Goal: Information Seeking & Learning: Find specific fact

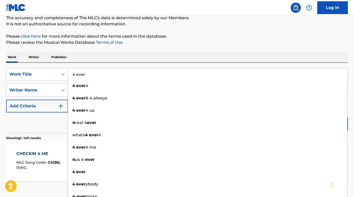
click at [65, 116] on div "Reset Search Search" at bounding box center [177, 122] width 342 height 20
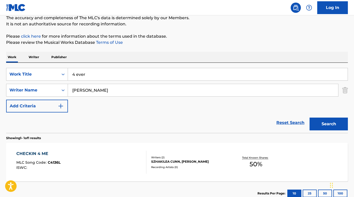
drag, startPoint x: 101, startPoint y: 89, endPoint x: 68, endPoint y: 89, distance: 33.2
click at [68, 89] on input "[PERSON_NAME]" at bounding box center [203, 90] width 270 height 12
type input "[PERSON_NAME]"
click at [329, 124] on button "Search" at bounding box center [329, 123] width 38 height 13
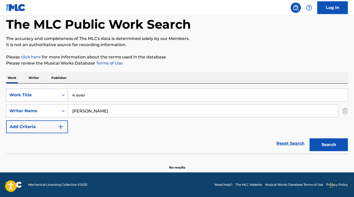
scroll to position [25, 0]
click at [76, 97] on input "4 ever" at bounding box center [208, 95] width 280 height 12
drag, startPoint x: 89, startPoint y: 95, endPoint x: 198, endPoint y: 96, distance: 108.9
click at [191, 98] on input "forever knight cues" at bounding box center [208, 95] width 280 height 12
drag, startPoint x: 52, startPoint y: 145, endPoint x: 190, endPoint y: 144, distance: 138.3
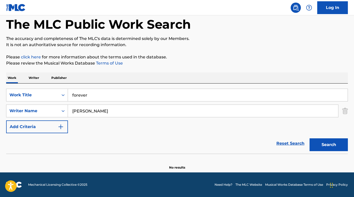
click at [55, 145] on div "Reset Search Search" at bounding box center [177, 143] width 342 height 20
click at [321, 148] on button "Search" at bounding box center [329, 144] width 38 height 13
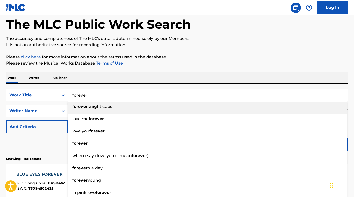
drag, startPoint x: 78, startPoint y: 96, endPoint x: 74, endPoint y: 96, distance: 3.6
click at [74, 96] on input "forever" at bounding box center [208, 95] width 280 height 12
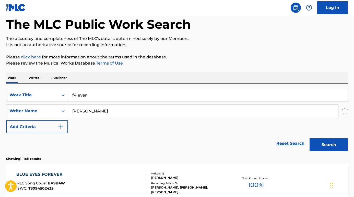
click at [74, 96] on input "f4 ever" at bounding box center [208, 95] width 280 height 12
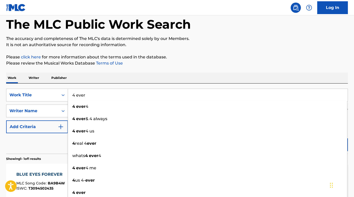
type input "4 ever"
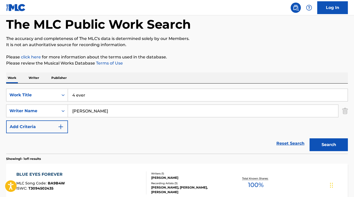
click at [57, 141] on div "Reset Search Search" at bounding box center [177, 143] width 342 height 20
click at [82, 110] on input "[PERSON_NAME]" at bounding box center [203, 111] width 270 height 12
type input "[PERSON_NAME]"
click at [329, 144] on button "Search" at bounding box center [329, 144] width 38 height 13
